Goal: Find specific page/section: Find specific page/section

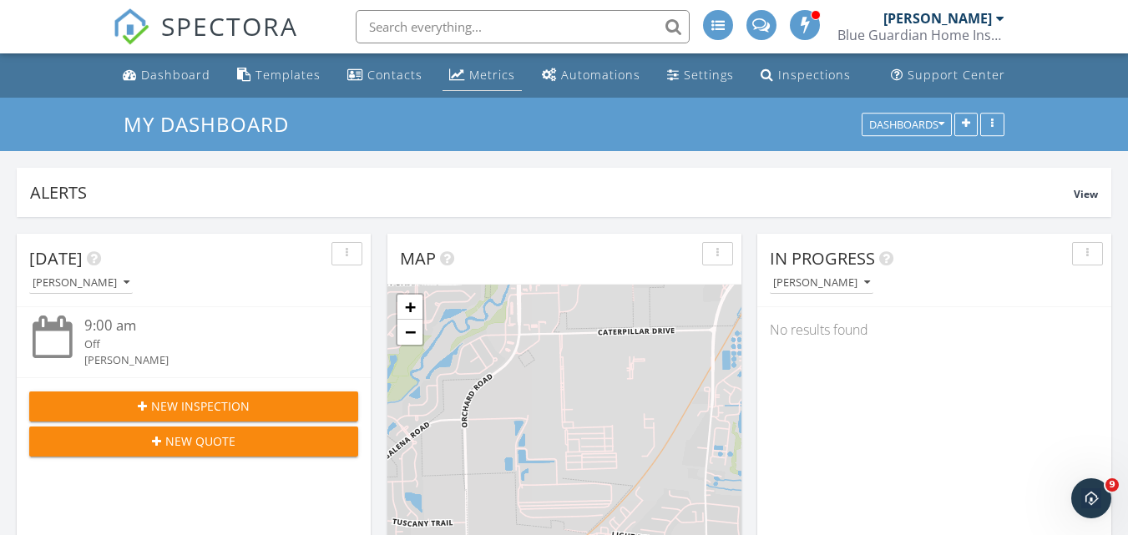
click at [486, 76] on div "Metrics" at bounding box center [492, 75] width 46 height 16
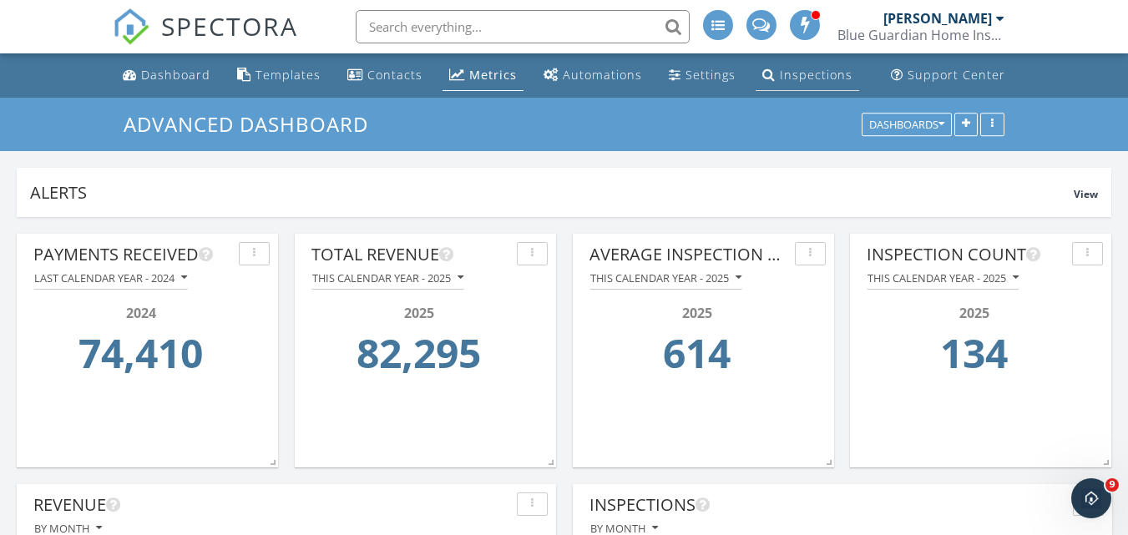
click at [800, 77] on div "Inspections" at bounding box center [816, 75] width 73 height 16
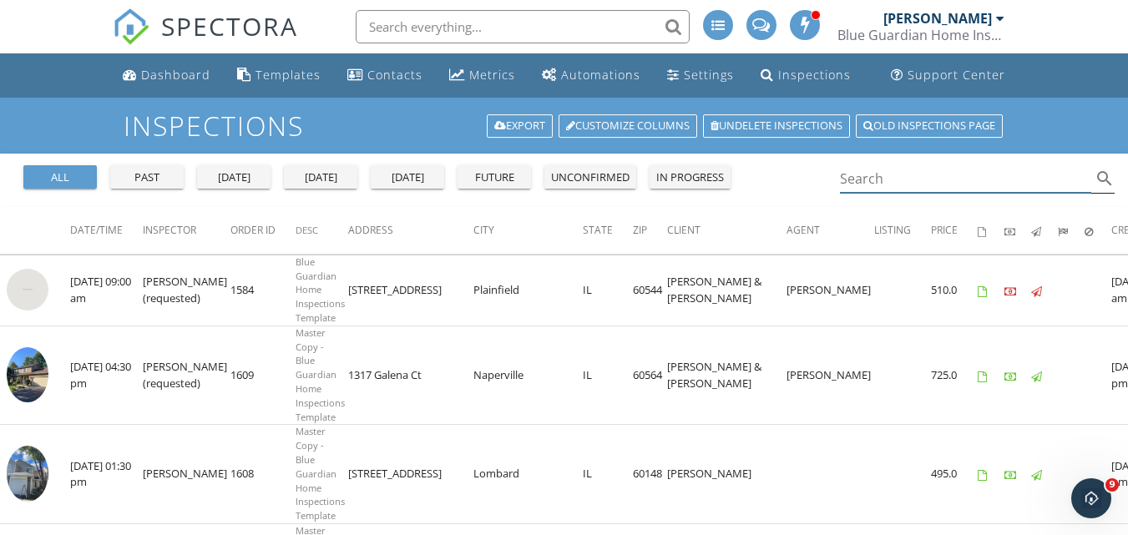
click at [895, 175] on input "Search" at bounding box center [966, 179] width 252 height 28
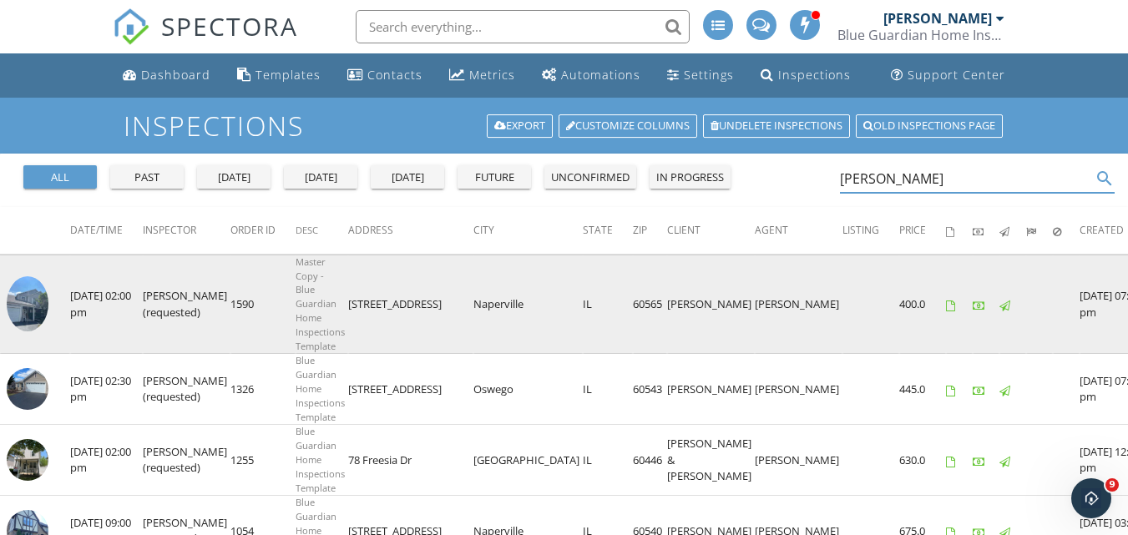
type input "barb"
click at [25, 299] on img at bounding box center [28, 304] width 42 height 56
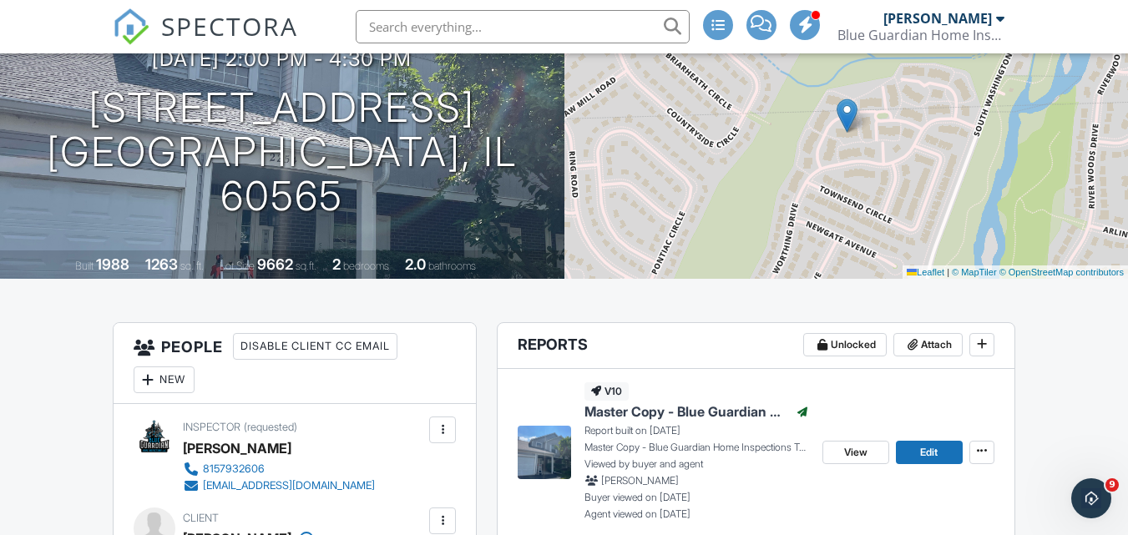
click at [672, 412] on span "Master Copy - Blue Guardian Home Inspections" at bounding box center [687, 412] width 204 height 18
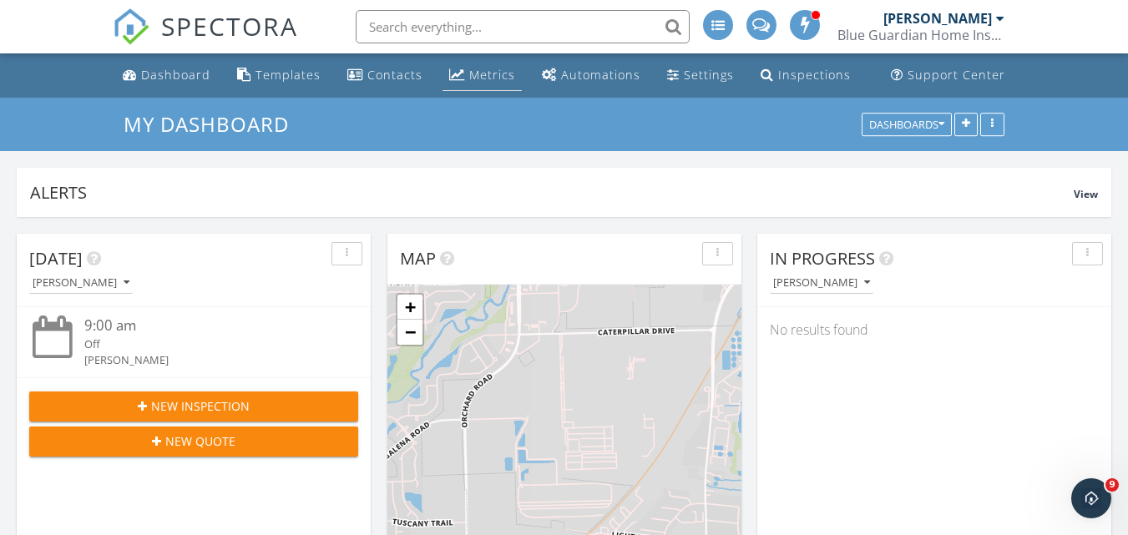
click at [469, 78] on div "Metrics" at bounding box center [492, 75] width 46 height 16
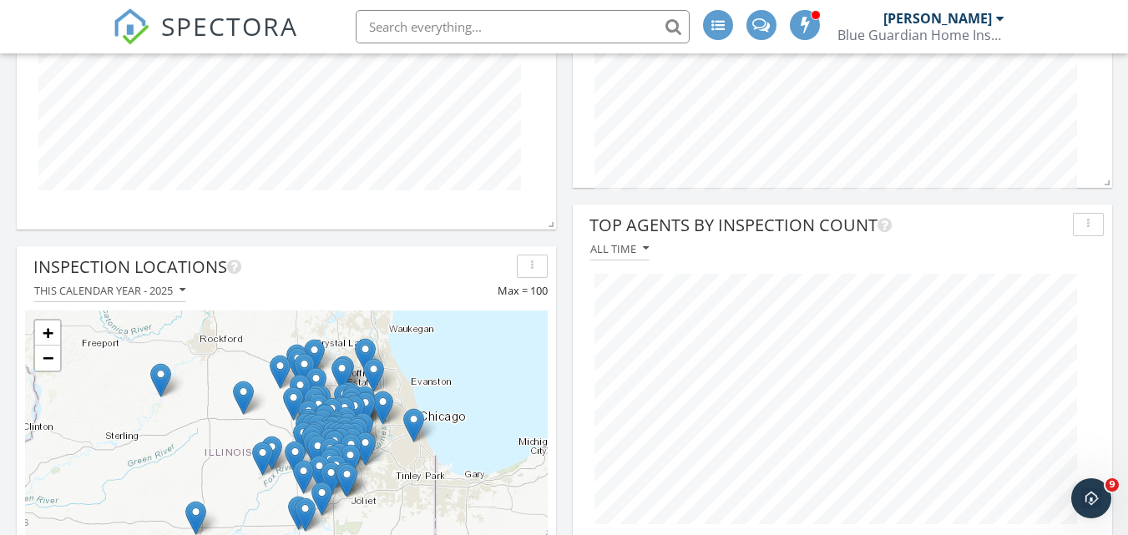
scroll to position [1253, 0]
